Goal: Find specific page/section: Find specific page/section

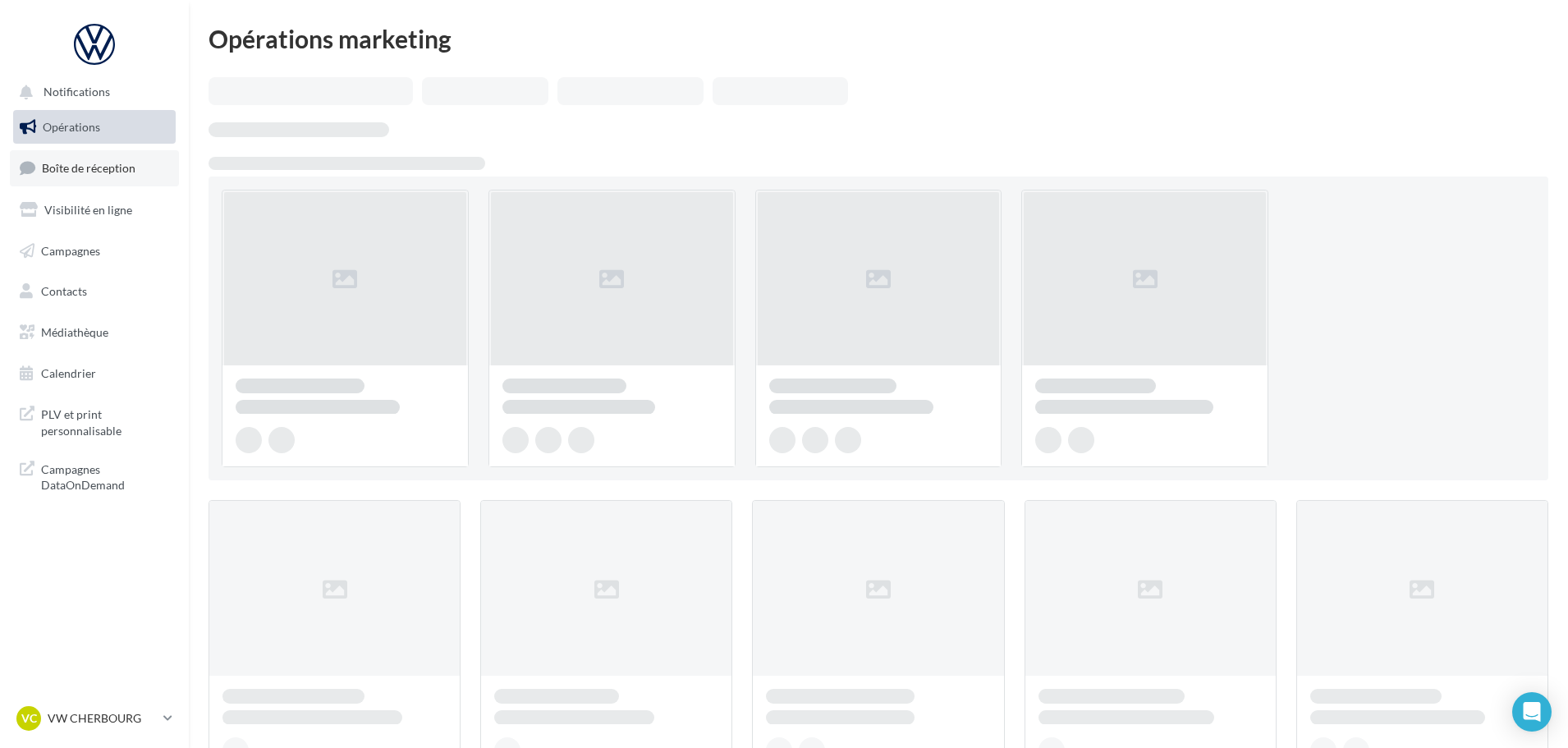
click at [64, 165] on span "Boîte de réception" at bounding box center [89, 168] width 94 height 14
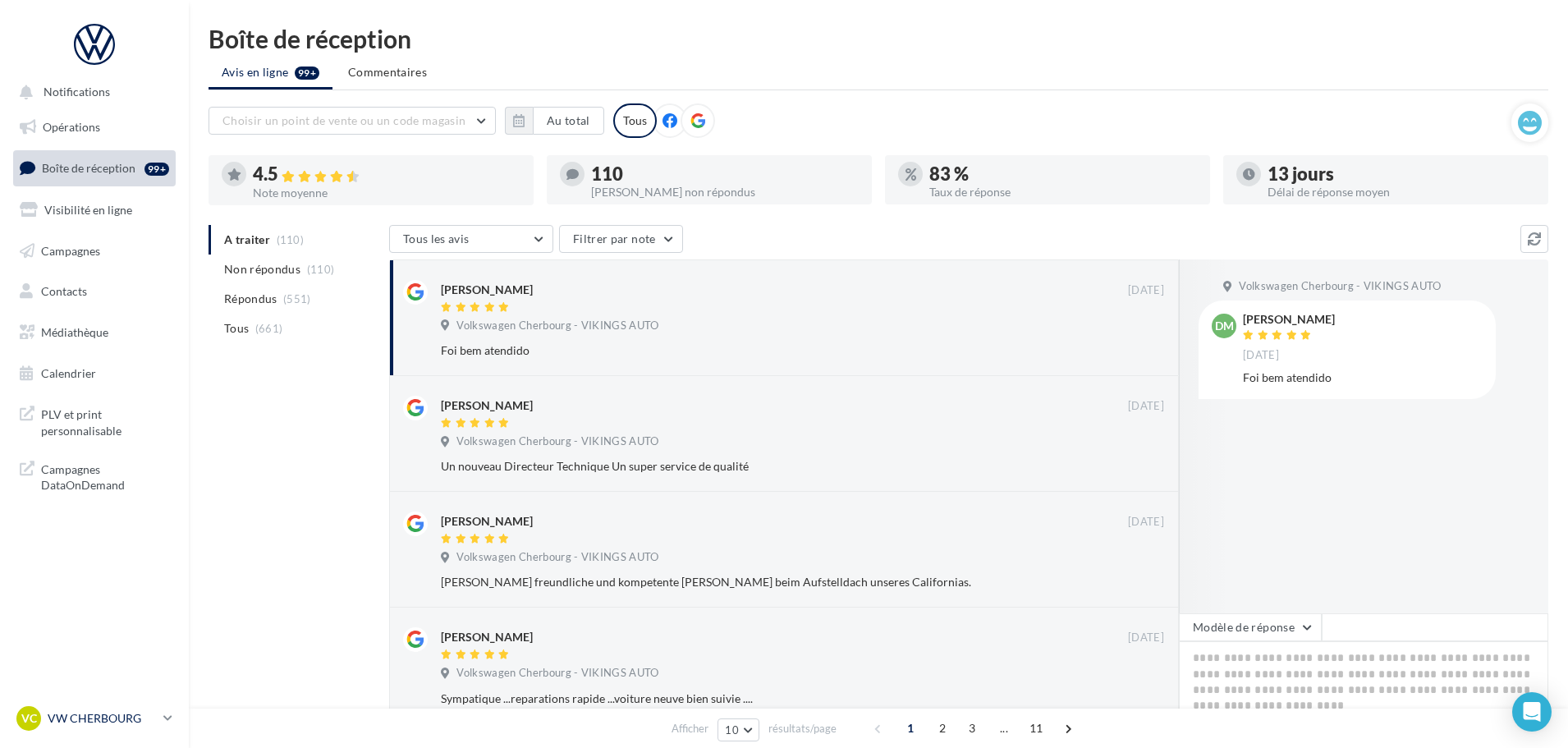
click at [124, 711] on p "VW CHERBOURG" at bounding box center [102, 719] width 109 height 17
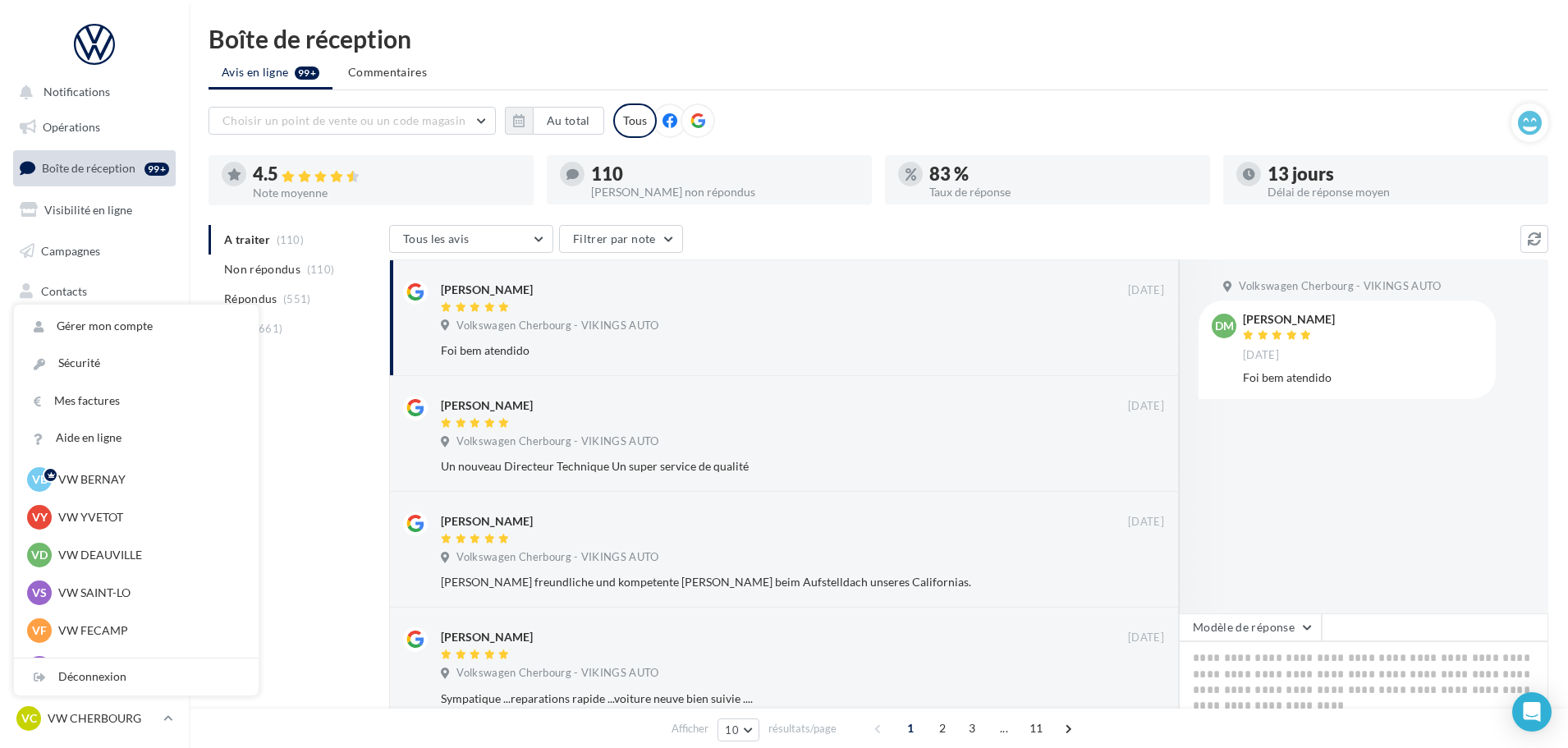
scroll to position [82, 0]
click at [108, 561] on p "VW SAINT-LO" at bounding box center [148, 557] width 181 height 17
